Goal: Check status

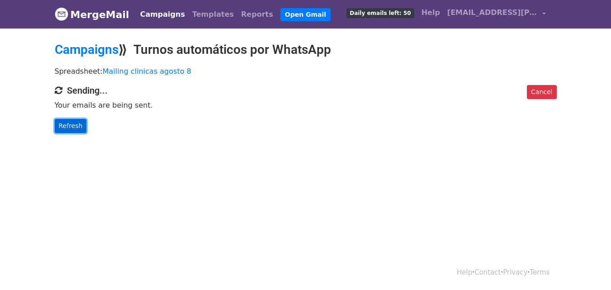
click at [80, 125] on link "Refresh" at bounding box center [71, 126] width 32 height 14
click at [75, 126] on link "Refresh" at bounding box center [71, 126] width 32 height 14
